Goal: Task Accomplishment & Management: Manage account settings

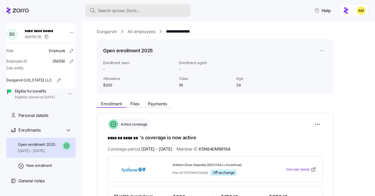
click at [104, 11] on span "Search across Zorro..." at bounding box center [119, 10] width 43 height 7
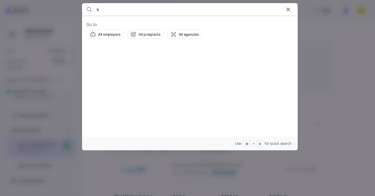
type input "ku"
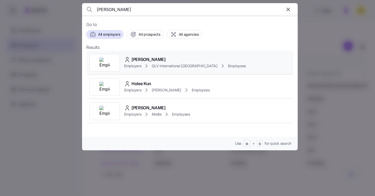
type input "kun hee"
click at [155, 61] on span "Kun Hee Cho" at bounding box center [148, 59] width 34 height 7
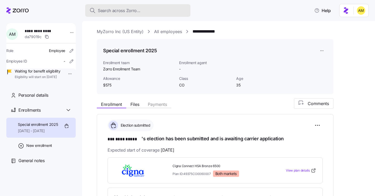
scroll to position [91, 0]
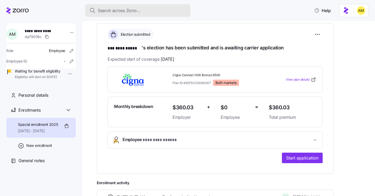
click at [114, 13] on span "Search across Zorro..." at bounding box center [119, 10] width 43 height 7
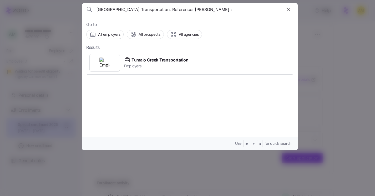
scroll to position [0, 0]
drag, startPoint x: 175, startPoint y: 8, endPoint x: 33, endPoint y: 2, distance: 141.6
click at [33, 193] on div "John Gueringer @ Tumalo Creek Transportation. Reference: Jonathan Nester enroll…" at bounding box center [187, 193] width 375 height 0
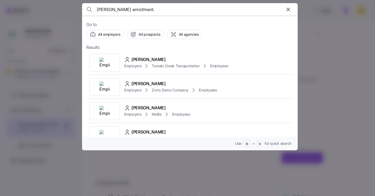
click at [153, 10] on input "Jonathan Nester enrollment." at bounding box center [164, 9] width 135 height 13
type input "Jonathan Nester"
click at [139, 60] on span "Jonathan Nester" at bounding box center [148, 59] width 34 height 7
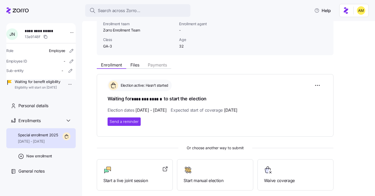
scroll to position [33, 0]
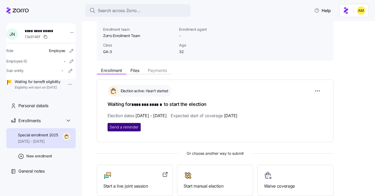
click at [122, 127] on span "Send a reminder" at bounding box center [124, 127] width 29 height 5
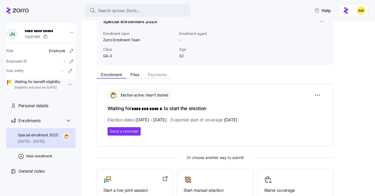
scroll to position [28, 0]
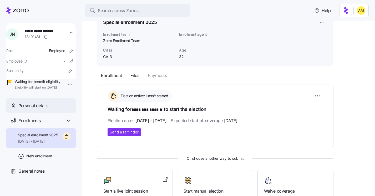
click at [38, 109] on span "Personal details" at bounding box center [33, 106] width 30 height 7
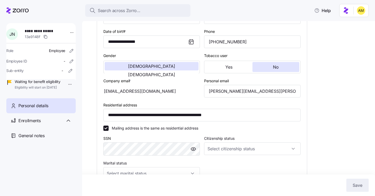
scroll to position [79, 0]
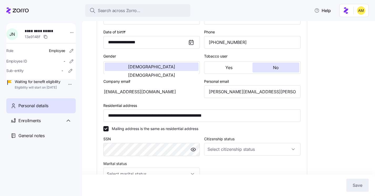
click at [153, 91] on div "jnester@tumalocreek.us" at bounding box center [151, 91] width 97 height 13
drag, startPoint x: 269, startPoint y: 93, endPoint x: 204, endPoint y: 92, distance: 64.2
click at [205, 92] on input "jonathan.nester@icloud.com" at bounding box center [252, 91] width 97 height 13
drag, startPoint x: 154, startPoint y: 93, endPoint x: 109, endPoint y: 92, distance: 45.0
click at [109, 92] on div "jnester@tumalocreek.us" at bounding box center [151, 91] width 97 height 13
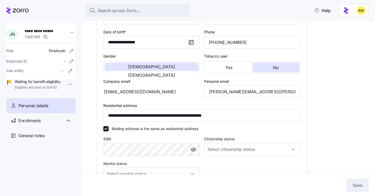
click at [135, 92] on div "jnester@tumalocreek.us" at bounding box center [151, 91] width 97 height 13
drag, startPoint x: 152, startPoint y: 93, endPoint x: 104, endPoint y: 91, distance: 48.1
click at [104, 91] on div "jnester@tumalocreek.us" at bounding box center [151, 91] width 97 height 13
click at [265, 93] on input "jonathan.nester@icloud.com" at bounding box center [252, 91] width 97 height 13
click at [155, 93] on div "jnester@tumalocreek.us" at bounding box center [151, 91] width 97 height 13
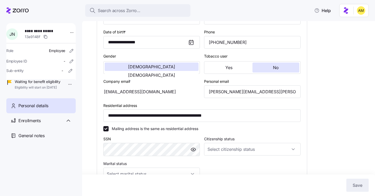
drag, startPoint x: 153, startPoint y: 92, endPoint x: 111, endPoint y: 91, distance: 42.1
click at [111, 91] on div "jnester@tumalocreek.us" at bounding box center [151, 91] width 97 height 13
drag, startPoint x: 56, startPoint y: 32, endPoint x: 27, endPoint y: 31, distance: 28.9
click at [27, 31] on span "**********" at bounding box center [42, 30] width 34 height 5
copy span "**********"
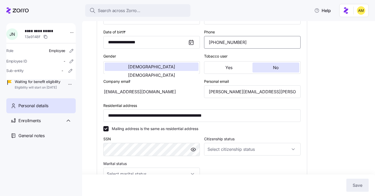
drag, startPoint x: 240, startPoint y: 42, endPoint x: 201, endPoint y: 42, distance: 38.9
click at [201, 42] on div "**********" at bounding box center [201, 113] width 201 height 220
drag, startPoint x: 56, startPoint y: 31, endPoint x: 26, endPoint y: 31, distance: 29.5
click at [27, 31] on span "**********" at bounding box center [42, 30] width 34 height 5
copy span "**********"
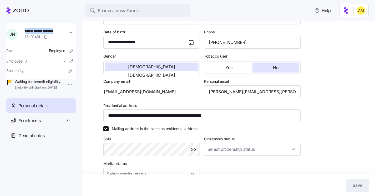
copy span "**********"
drag, startPoint x: 268, startPoint y: 92, endPoint x: 202, endPoint y: 91, distance: 65.7
click at [202, 92] on div "Personal email jonathan.nester@icloud.com" at bounding box center [252, 88] width 101 height 24
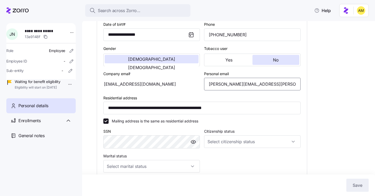
scroll to position [83, 0]
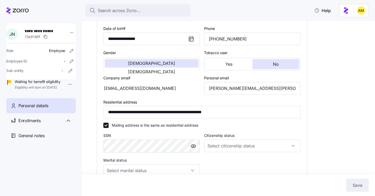
click at [155, 87] on div "jnester@tumalocreek.us" at bounding box center [151, 88] width 97 height 13
click at [152, 89] on div "jnester@tumalocreek.us" at bounding box center [151, 88] width 97 height 13
drag, startPoint x: 153, startPoint y: 89, endPoint x: 111, endPoint y: 89, distance: 41.6
click at [111, 89] on div "jnester@tumalocreek.us" at bounding box center [151, 88] width 97 height 13
drag, startPoint x: 266, startPoint y: 90, endPoint x: 196, endPoint y: 88, distance: 70.5
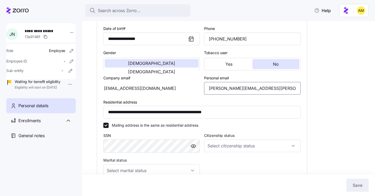
click at [196, 88] on div "**********" at bounding box center [201, 109] width 201 height 220
click at [152, 89] on div "jnester@tumalocreek.us" at bounding box center [151, 88] width 97 height 13
drag, startPoint x: 151, startPoint y: 89, endPoint x: 113, endPoint y: 89, distance: 38.7
click at [113, 89] on div "jnester@tumalocreek.us" at bounding box center [151, 88] width 97 height 13
